Goal: Information Seeking & Learning: Learn about a topic

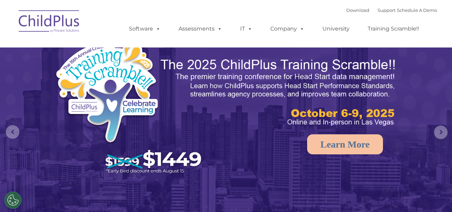
select select "MEDIUM"
click at [66, 18] on img at bounding box center [49, 22] width 68 height 34
select select "MEDIUM"
click at [352, 12] on link "Download" at bounding box center [357, 9] width 23 height 5
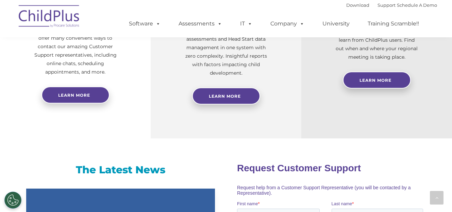
scroll to position [320, 0]
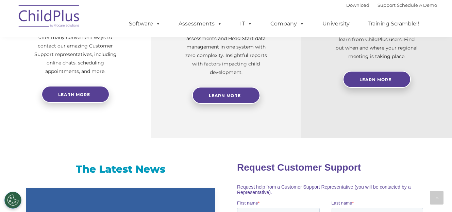
click at [52, 22] on img at bounding box center [49, 17] width 68 height 34
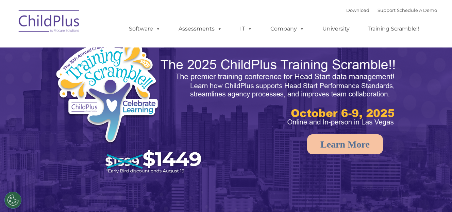
select select "MEDIUM"
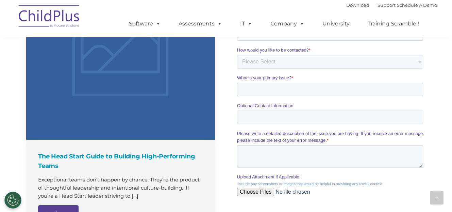
scroll to position [742, 0]
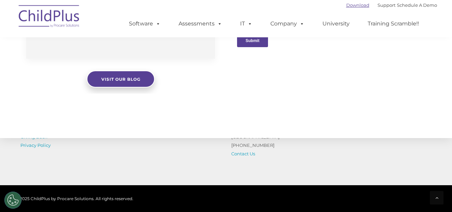
click at [347, 6] on link "Download" at bounding box center [357, 4] width 23 height 5
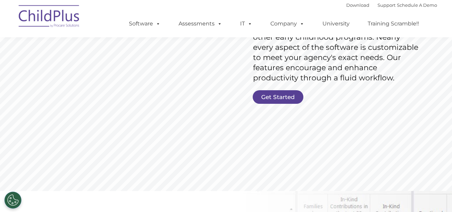
scroll to position [139, 0]
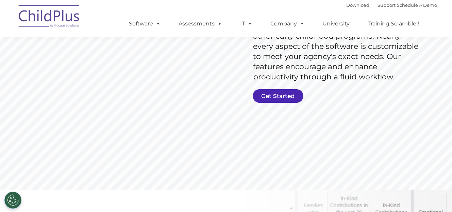
click at [264, 96] on link "Get Started" at bounding box center [278, 96] width 51 height 14
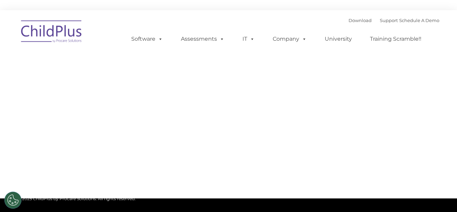
type input ""
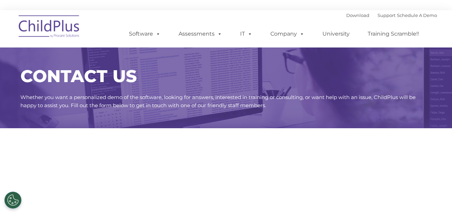
select select "MEDIUM"
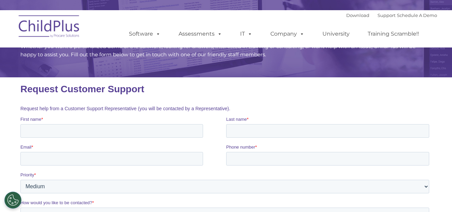
scroll to position [186, 0]
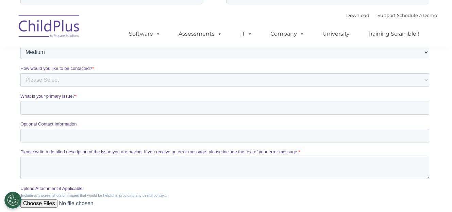
drag, startPoint x: 453, startPoint y: 165, endPoint x: 239, endPoint y: 18, distance: 259.8
click at [239, 18] on div "Download Support | Schedule A Demo  MENU MENU Software ChildPlus: The original…" at bounding box center [276, 28] width 322 height 37
click at [352, 14] on link "Download" at bounding box center [357, 15] width 23 height 5
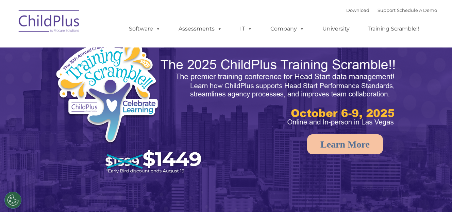
select select "MEDIUM"
click at [48, 24] on img at bounding box center [49, 22] width 68 height 34
select select "MEDIUM"
click at [375, 15] on div "Download Support | Schedule A Demo " at bounding box center [391, 10] width 91 height 10
click at [375, 7] on div "Download Support | Schedule A Demo " at bounding box center [391, 10] width 91 height 10
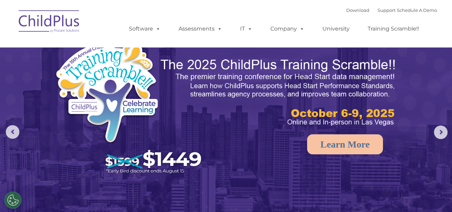
click at [375, 7] on div "Download Support | Schedule A Demo " at bounding box center [391, 10] width 91 height 10
drag, startPoint x: 375, startPoint y: 7, endPoint x: 378, endPoint y: 11, distance: 4.7
click at [378, 11] on link "Support" at bounding box center [386, 9] width 18 height 5
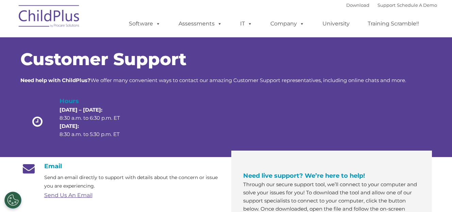
scroll to position [186, 0]
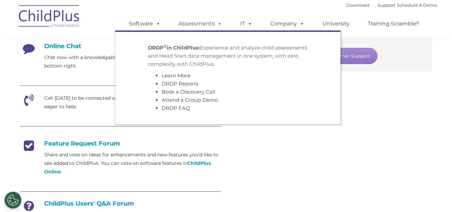
click at [223, 22] on link "Assessments" at bounding box center [200, 24] width 57 height 14
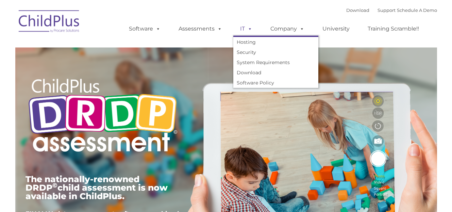
type input ""
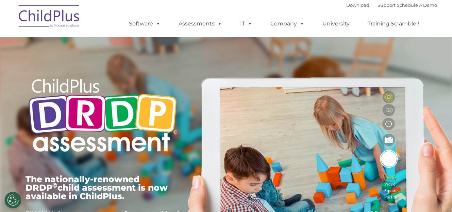
click at [245, 27] on span at bounding box center [248, 23] width 7 height 6
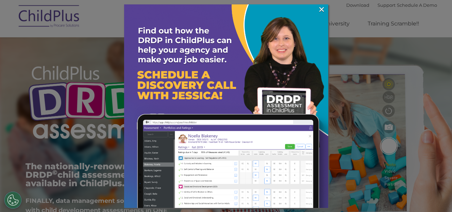
scroll to position [16, 0]
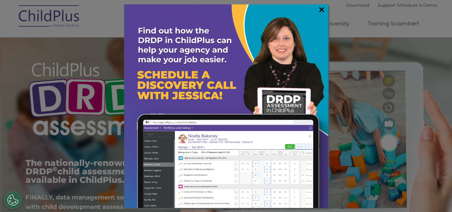
click at [322, 13] on link "×" at bounding box center [322, 9] width 8 height 7
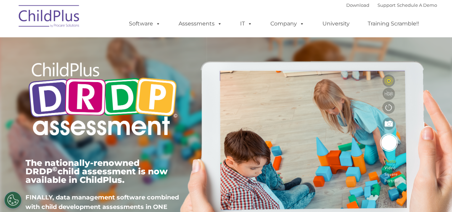
click at [264, 0] on div "Download Support | Schedule A Demo  MENU MENU Software ChildPlus: The original…" at bounding box center [276, 18] width 322 height 37
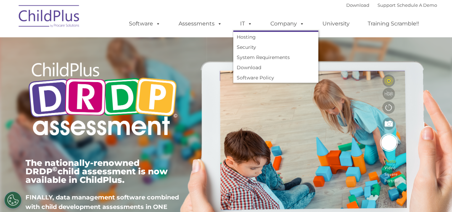
click at [210, 77] on div "The nationally-renowned DRDP © child assessment is now available in ChildPlus. …" at bounding box center [225, 140] width 411 height 243
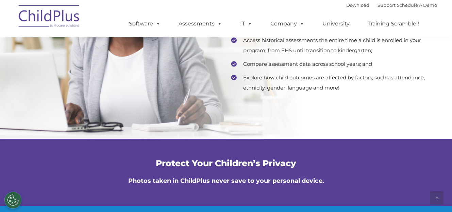
scroll to position [1418, 0]
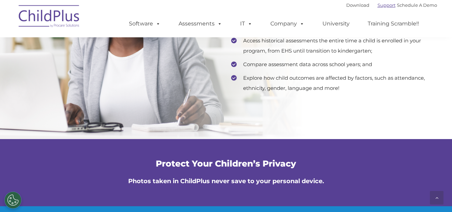
click at [381, 7] on link "Support" at bounding box center [386, 4] width 18 height 5
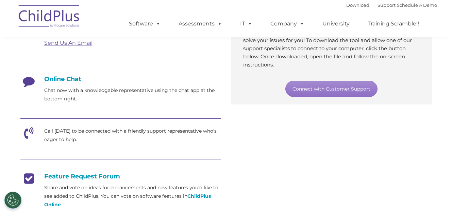
scroll to position [153, 0]
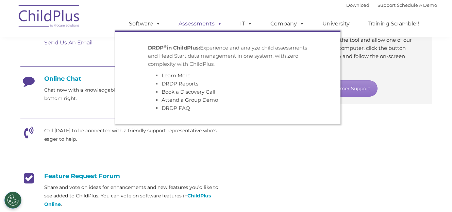
click at [203, 25] on link "Assessments" at bounding box center [200, 24] width 57 height 14
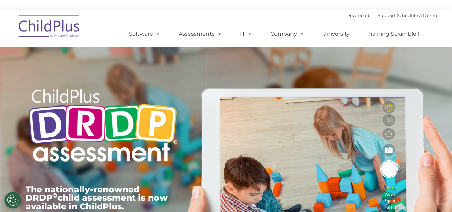
scroll to position [1, 0]
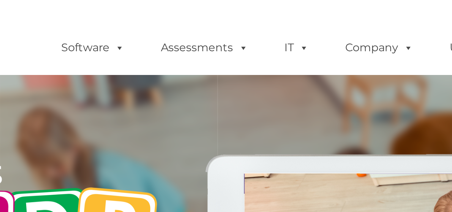
click at [233, 14] on div "Download Support | Schedule A Demo  MENU MENU Software ChildPlus: The original…" at bounding box center [276, 28] width 322 height 37
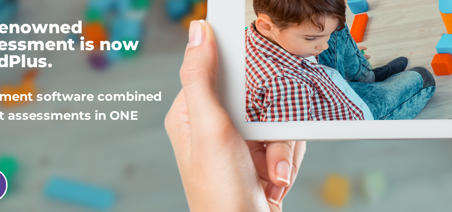
scroll to position [88, 0]
